Goal: Register for event/course

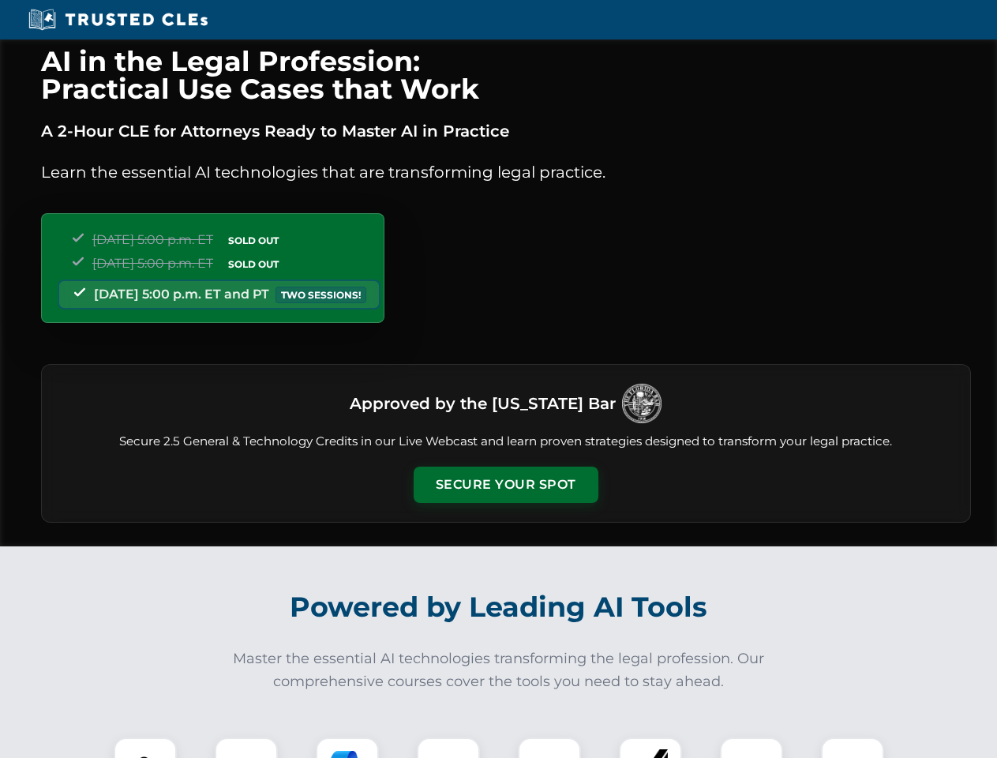
click at [505, 485] on button "Secure Your Spot" at bounding box center [506, 485] width 185 height 36
click at [145, 748] on img at bounding box center [145, 769] width 46 height 46
